Goal: Task Accomplishment & Management: Manage account settings

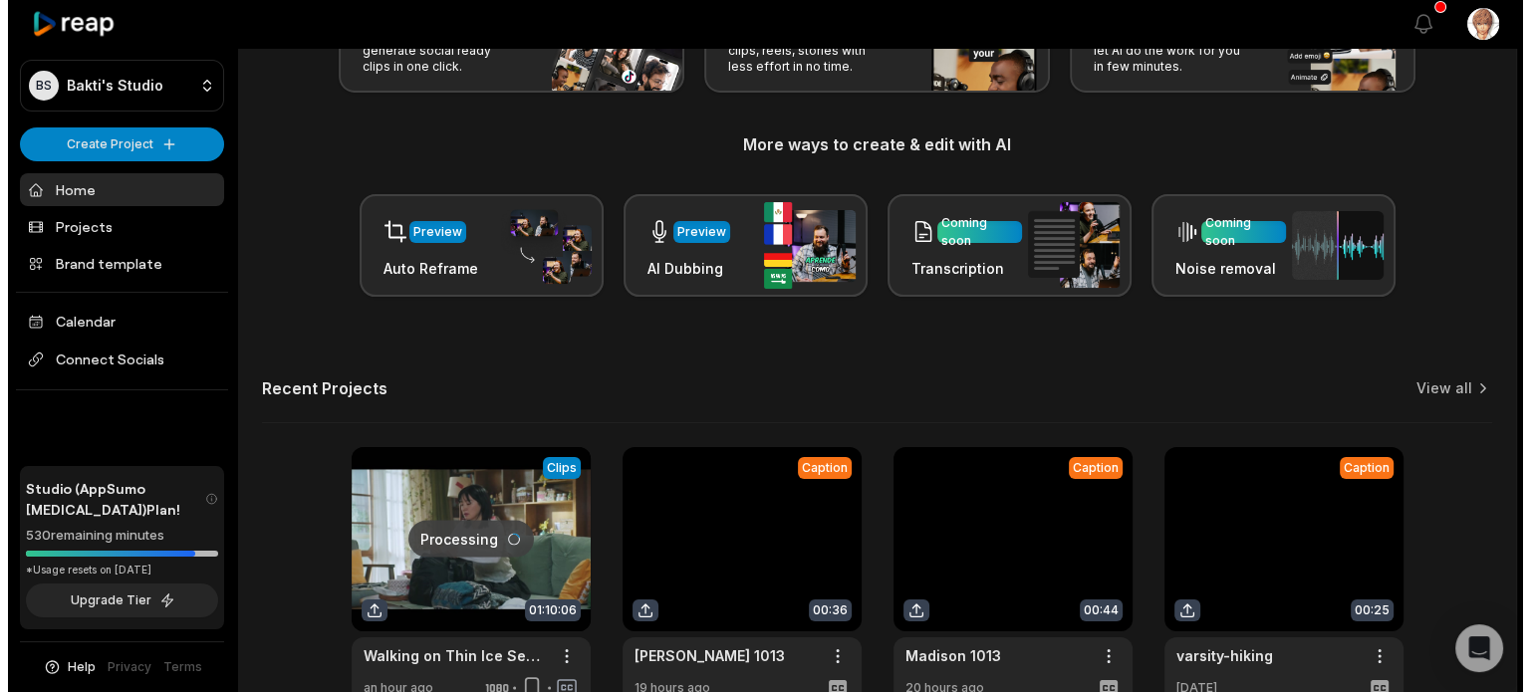
scroll to position [299, 0]
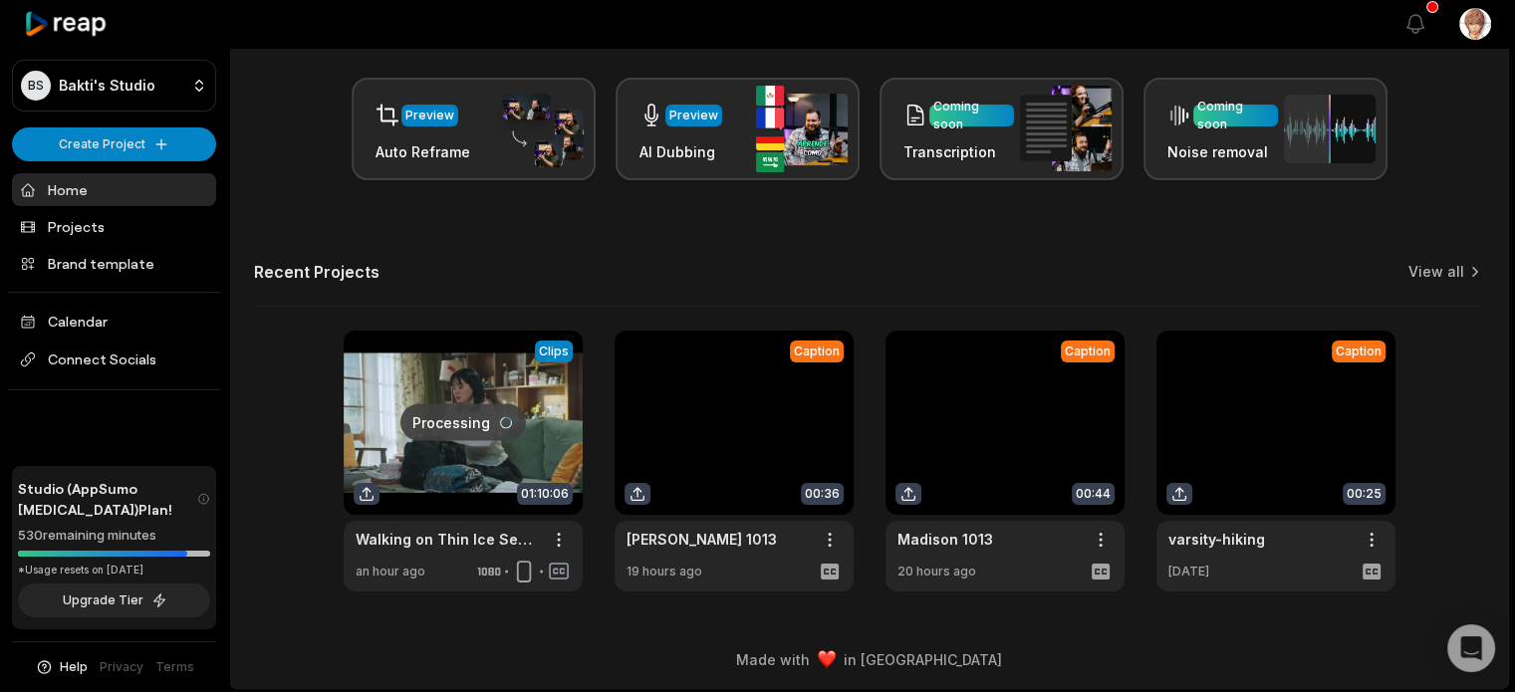
click at [1475, 18] on html "BS [PERSON_NAME]'s Studio Create Project Home Projects Brand template Calendar …" at bounding box center [757, 47] width 1515 height 692
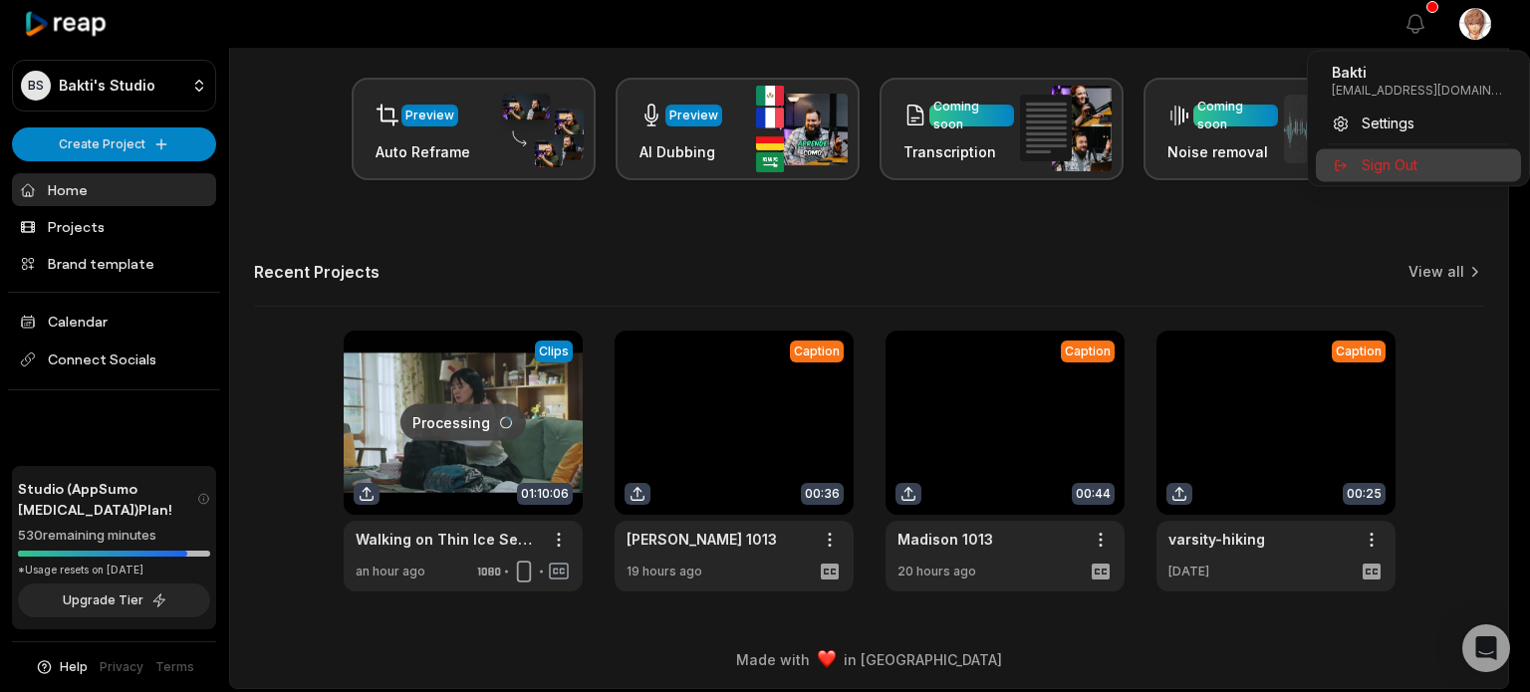
click at [1415, 165] on span "Sign Out" at bounding box center [1390, 164] width 56 height 21
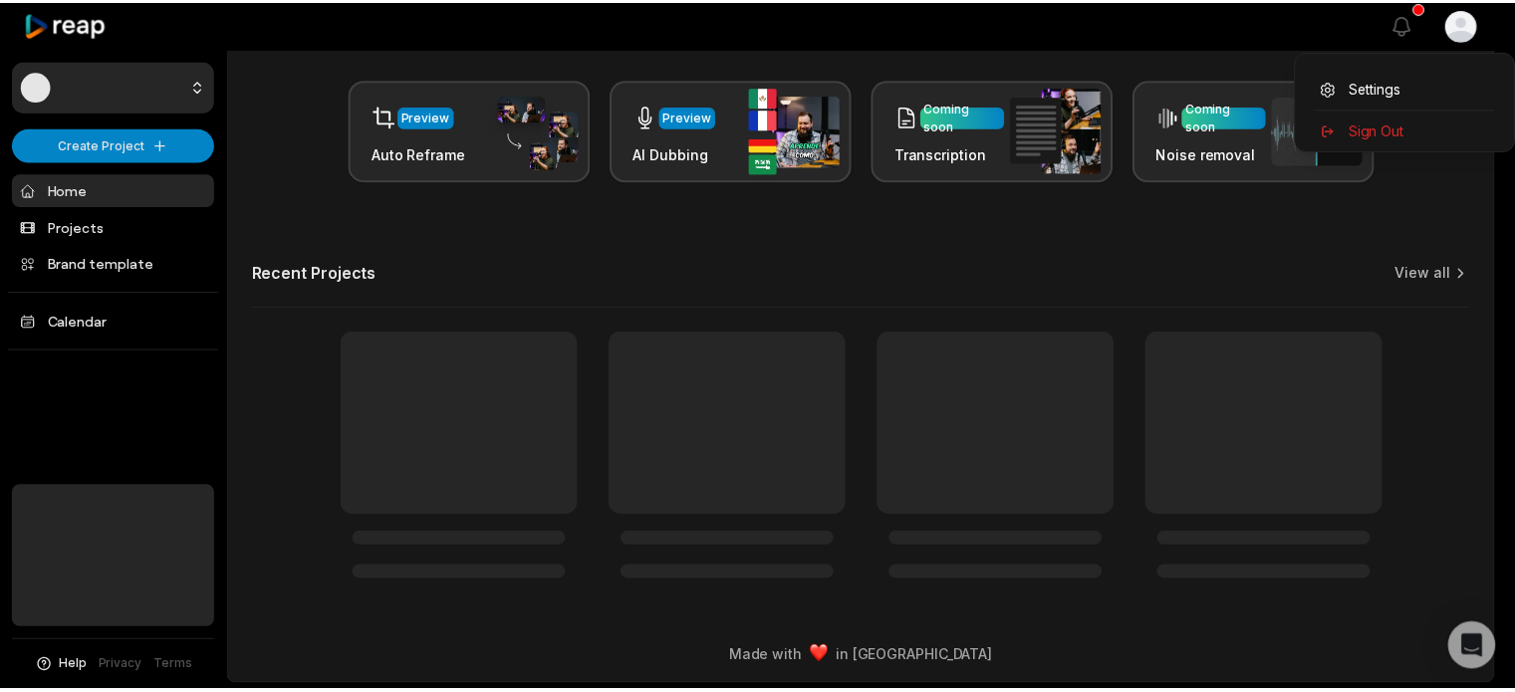
scroll to position [297, 0]
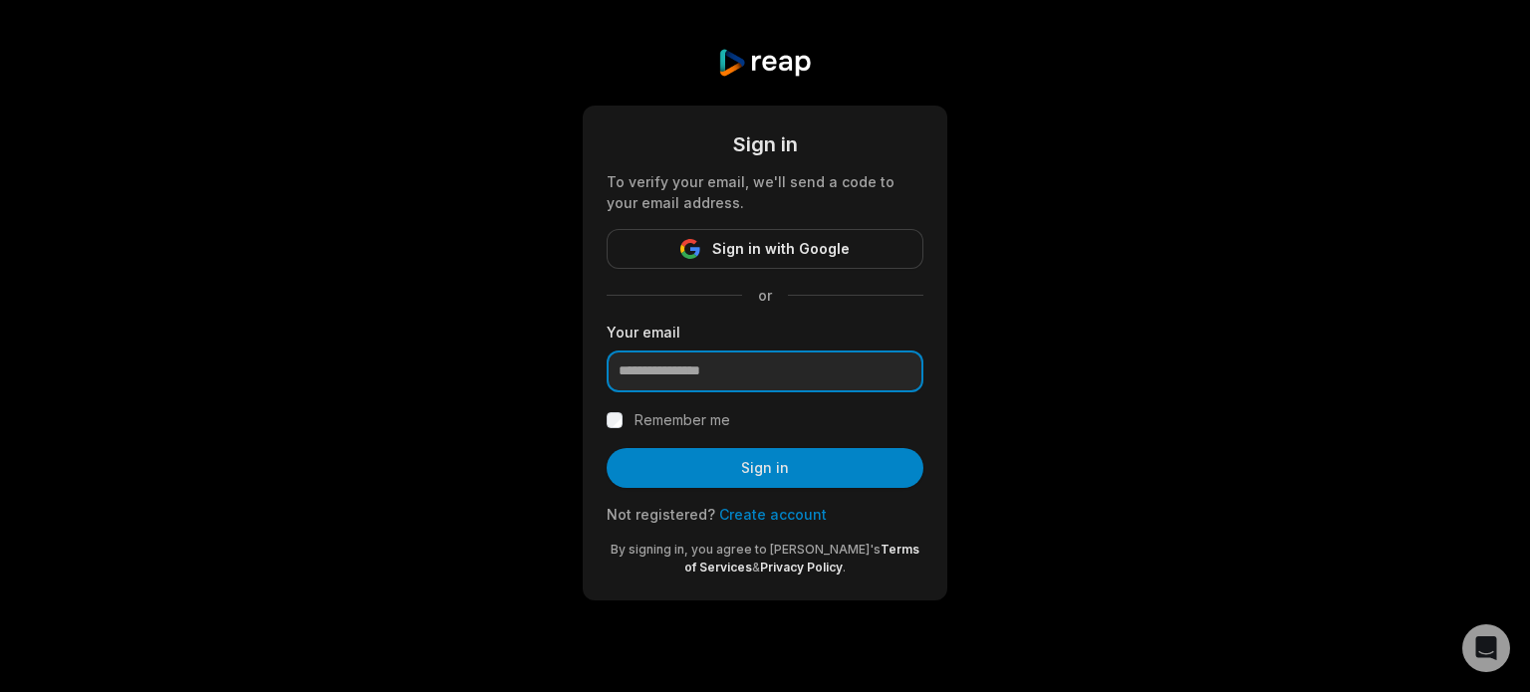
click at [782, 373] on input "email" at bounding box center [765, 372] width 317 height 42
type input "**********"
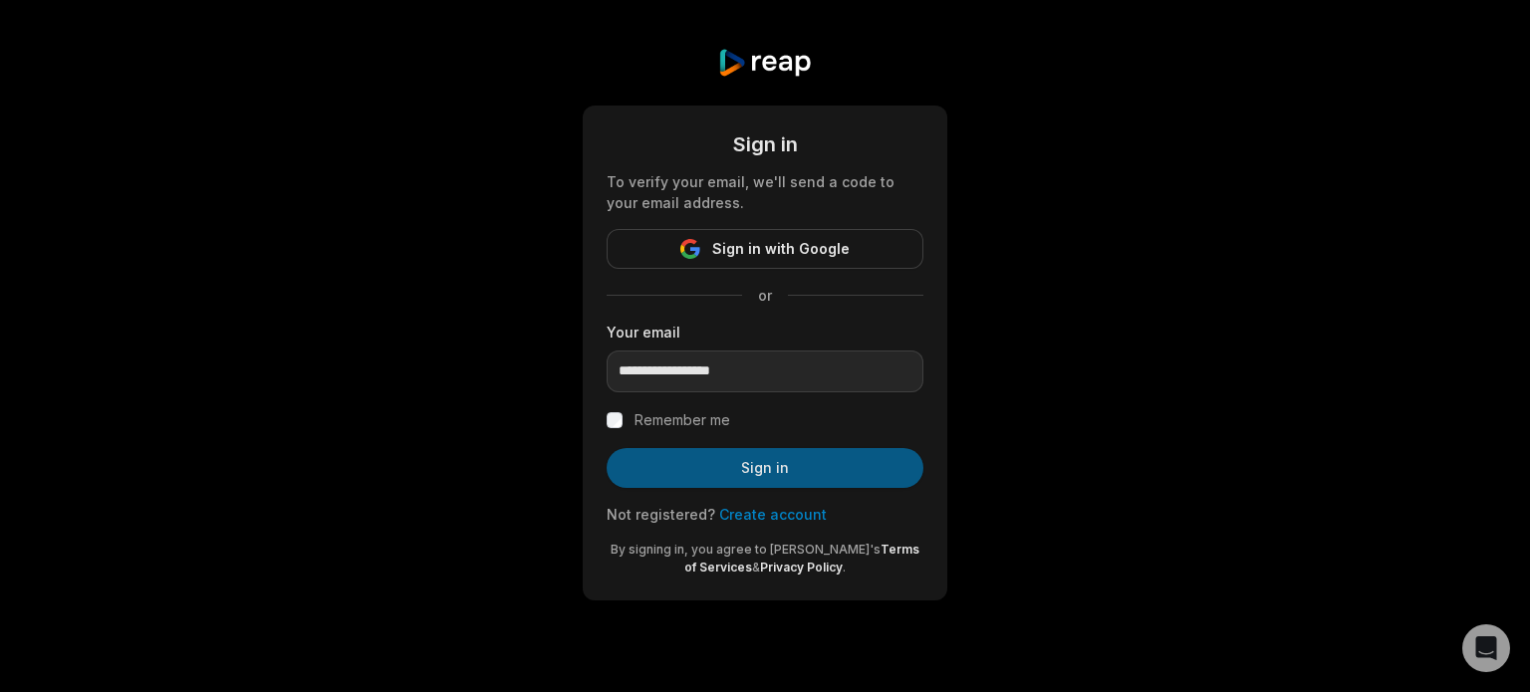
click at [790, 469] on button "Sign in" at bounding box center [765, 468] width 317 height 40
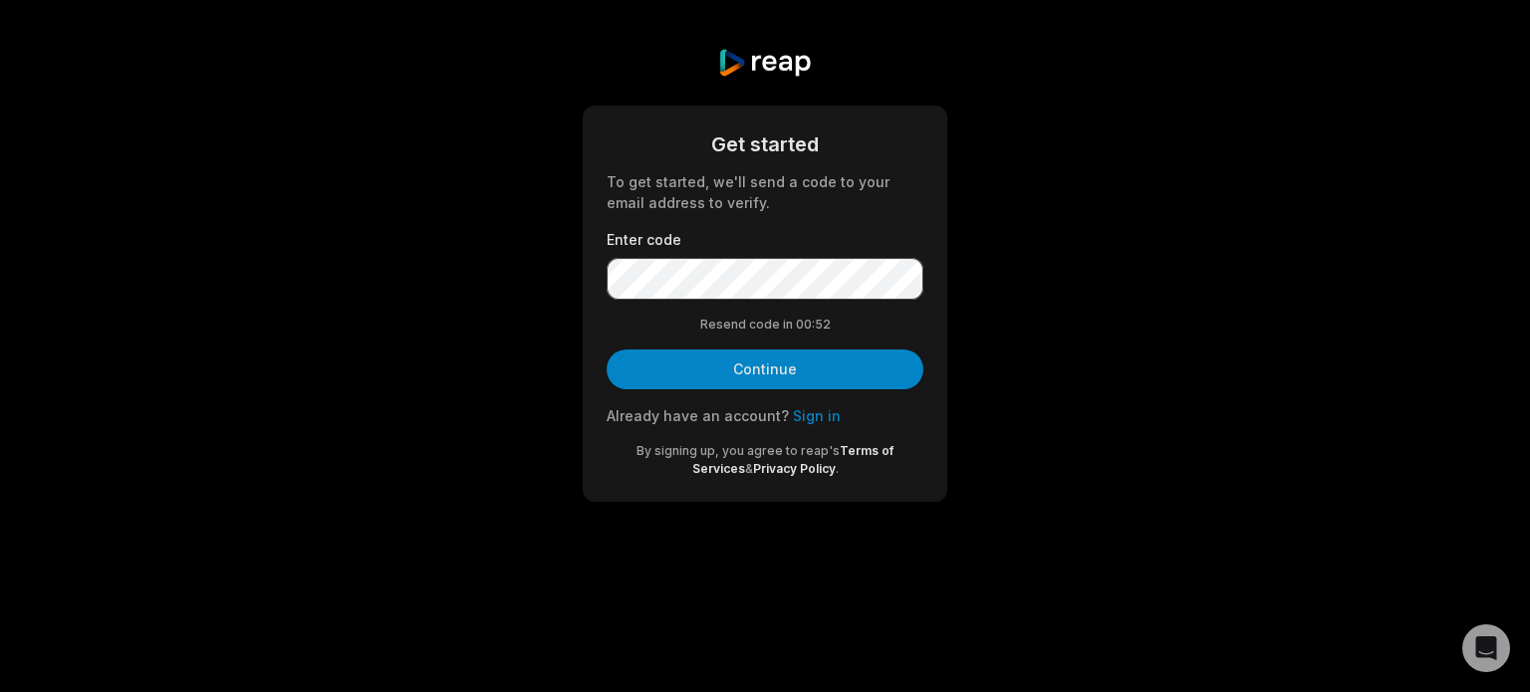
click at [808, 414] on link "Sign in" at bounding box center [817, 415] width 48 height 17
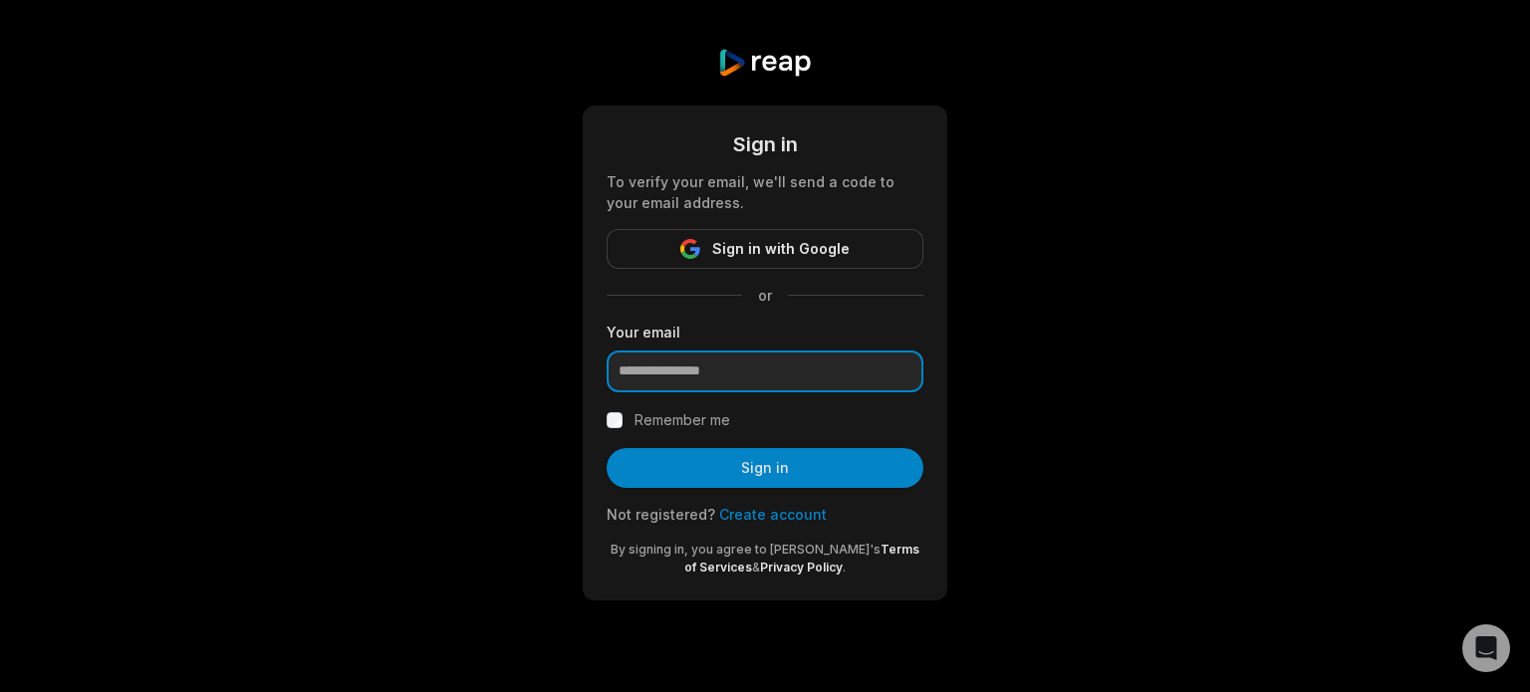
click at [729, 364] on input "email" at bounding box center [765, 372] width 317 height 42
type input "**********"
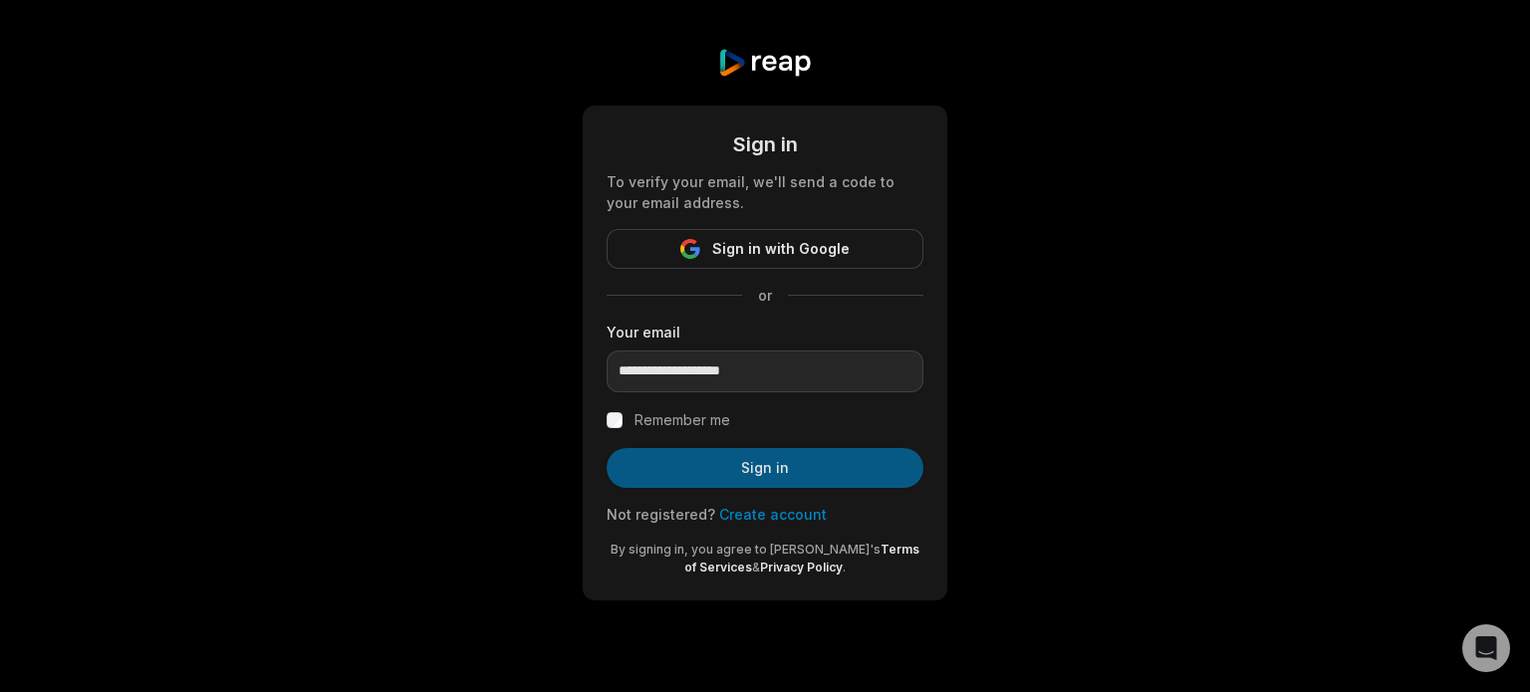
click at [765, 464] on button "Sign in" at bounding box center [765, 468] width 317 height 40
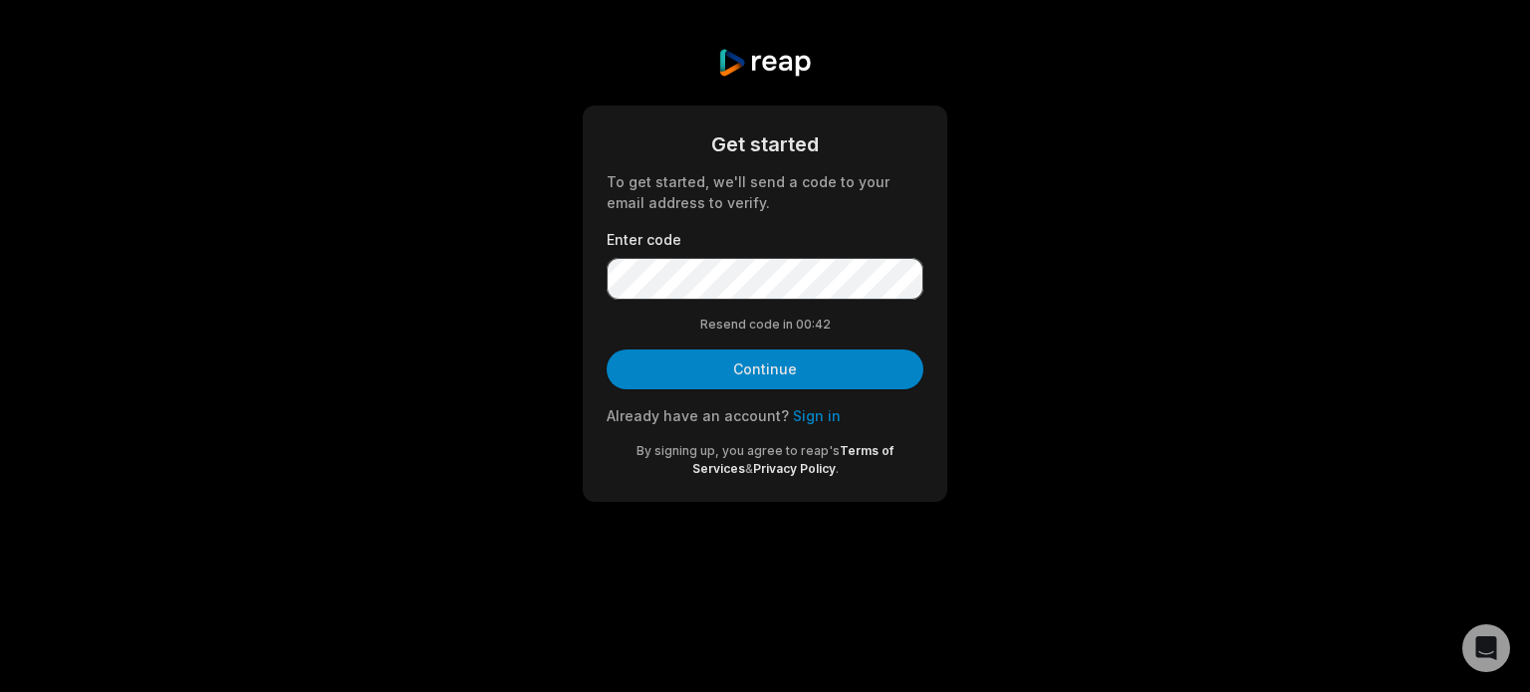
click at [904, 580] on body "Get started To get started, we'll send a code to your email address to verify. …" at bounding box center [765, 346] width 1530 height 692
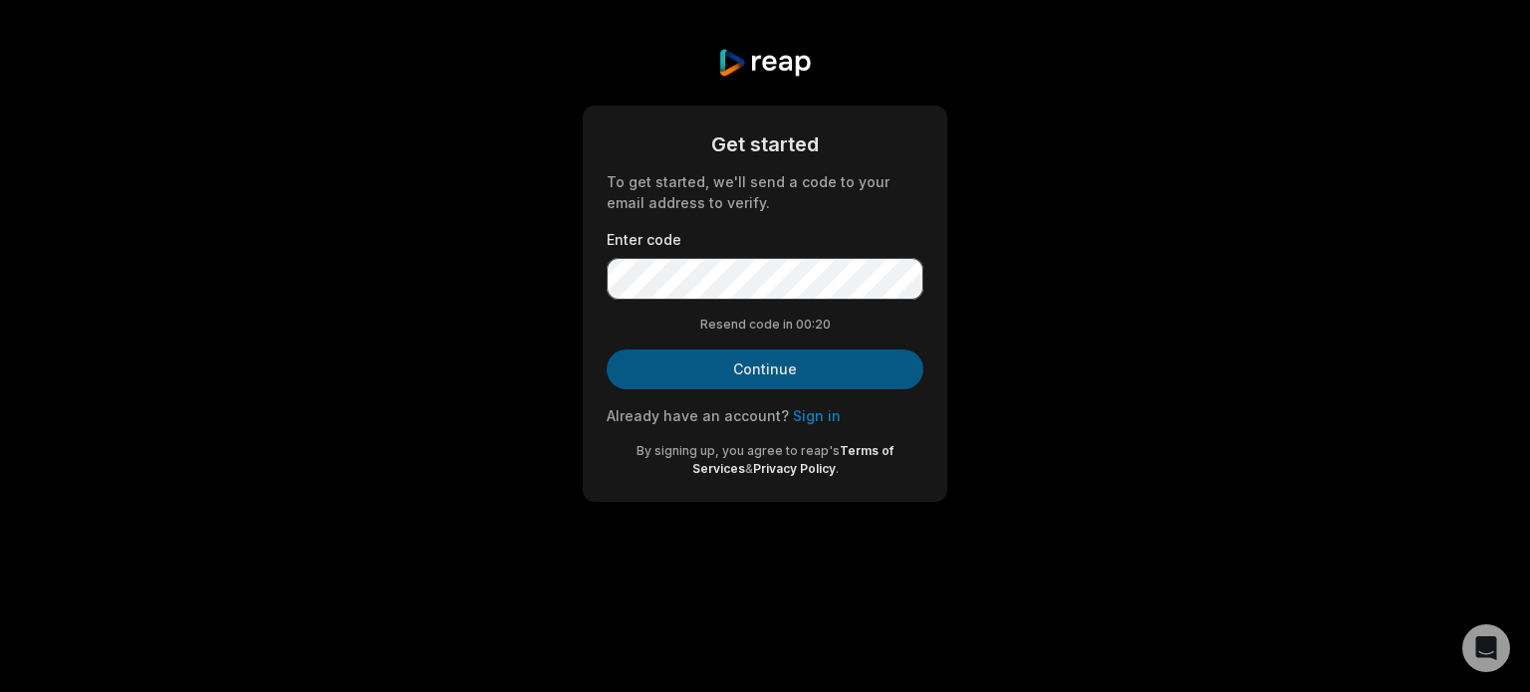
click at [793, 357] on button "Continue" at bounding box center [765, 370] width 317 height 40
